Goal: Task Accomplishment & Management: Use online tool/utility

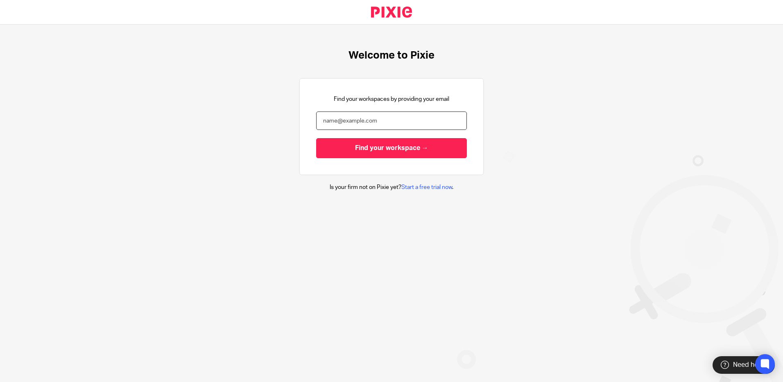
click at [337, 121] on input "email" at bounding box center [391, 120] width 151 height 18
type input "damon.warren@xeinadin.com"
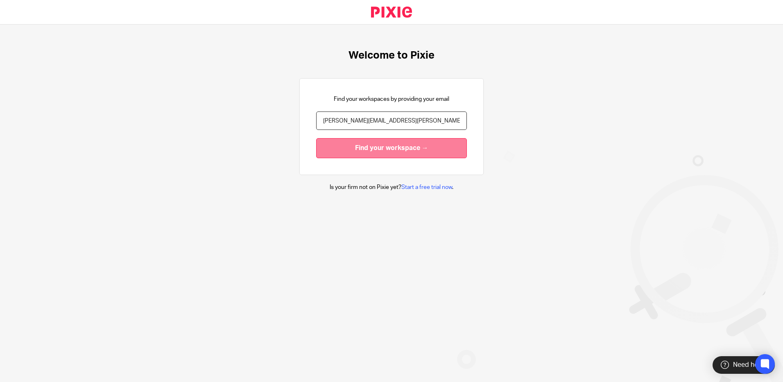
click at [351, 149] on input "Find your workspace →" at bounding box center [391, 148] width 151 height 20
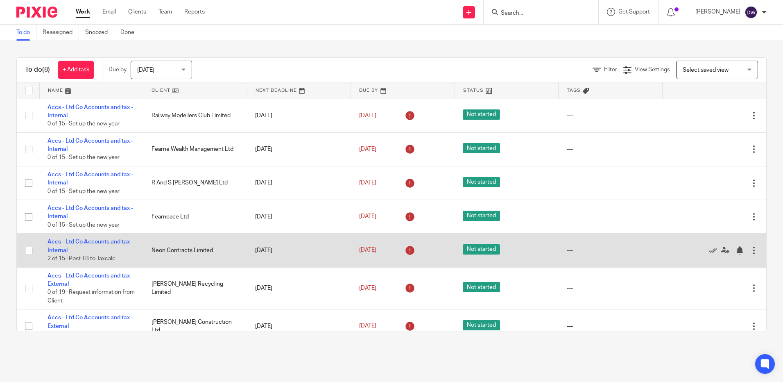
scroll to position [46, 0]
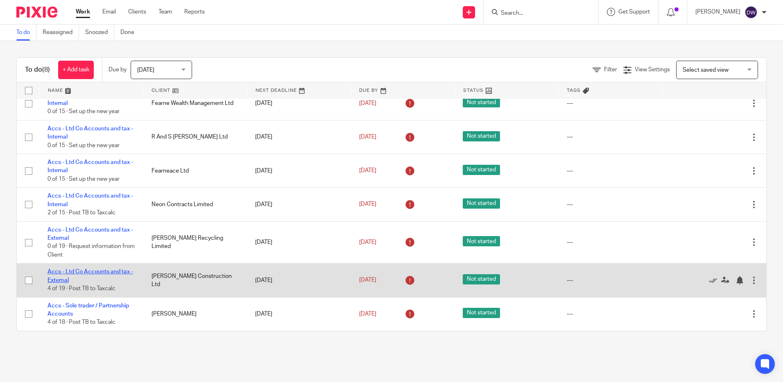
click at [83, 270] on link "Accs - Ltd Co Accounts and tax - External" at bounding box center [91, 276] width 86 height 14
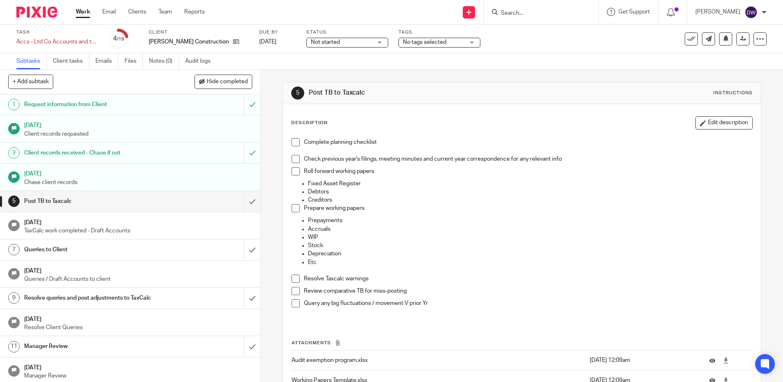
click at [293, 144] on span at bounding box center [296, 142] width 8 height 8
click at [294, 158] on span at bounding box center [296, 159] width 8 height 8
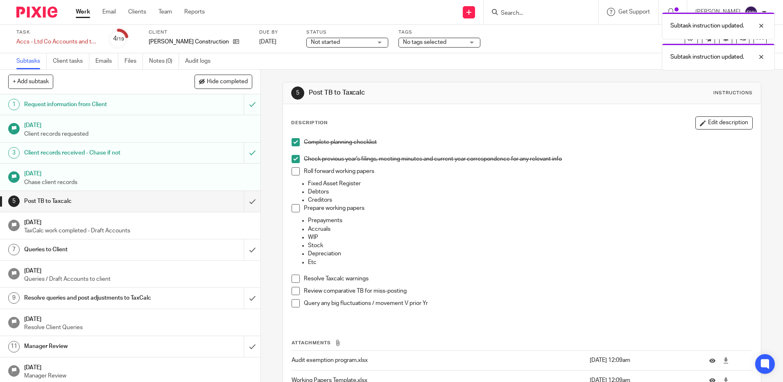
click at [292, 173] on span at bounding box center [296, 171] width 8 height 8
click at [294, 208] on span at bounding box center [296, 208] width 8 height 8
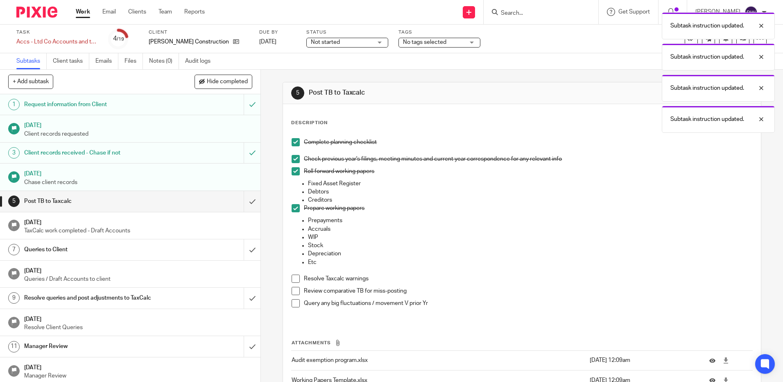
click at [293, 278] on span at bounding box center [296, 279] width 8 height 8
click at [294, 289] on span at bounding box center [296, 291] width 8 height 8
click at [292, 303] on span at bounding box center [296, 303] width 8 height 8
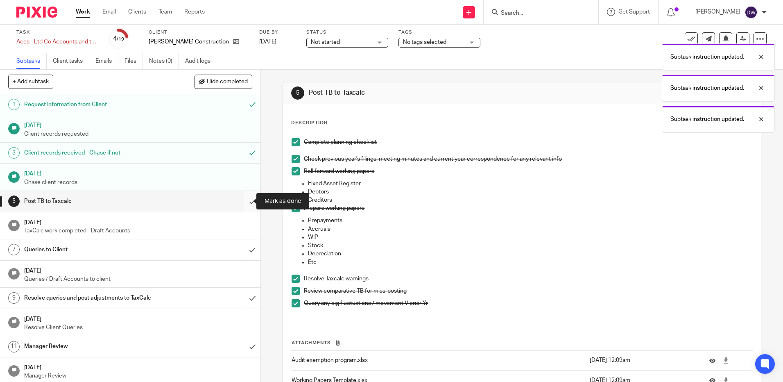
click at [244, 199] on input "submit" at bounding box center [130, 201] width 261 height 20
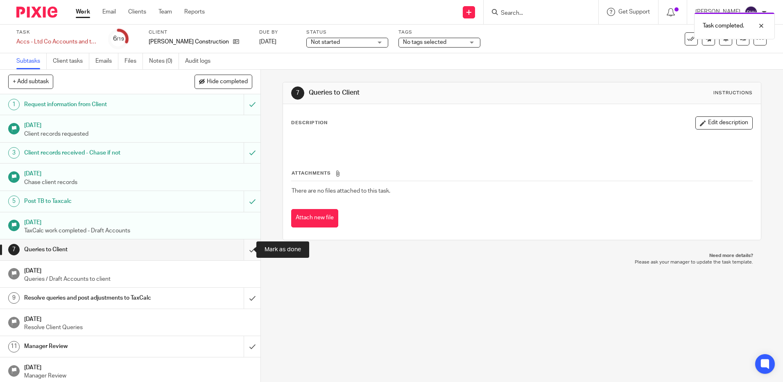
click at [244, 249] on input "submit" at bounding box center [130, 249] width 261 height 20
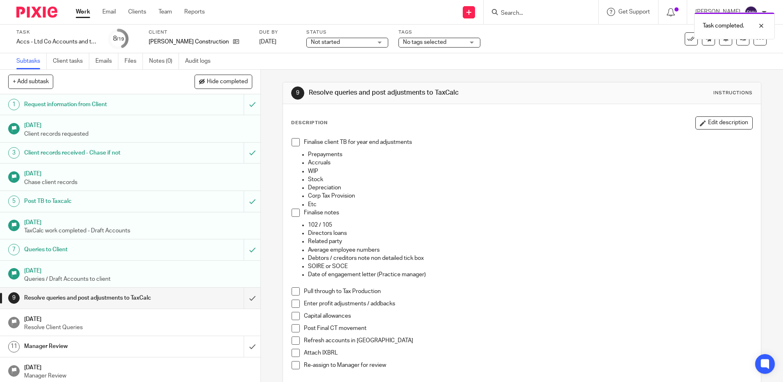
click at [292, 142] on span at bounding box center [296, 142] width 8 height 8
